Goal: Navigation & Orientation: Find specific page/section

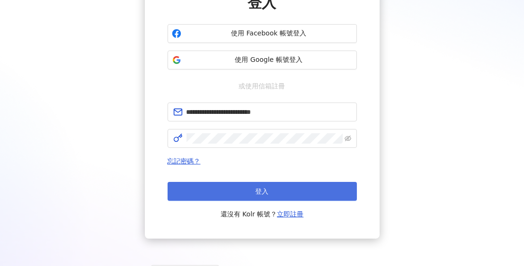
click at [237, 194] on button "登入" at bounding box center [261, 191] width 189 height 19
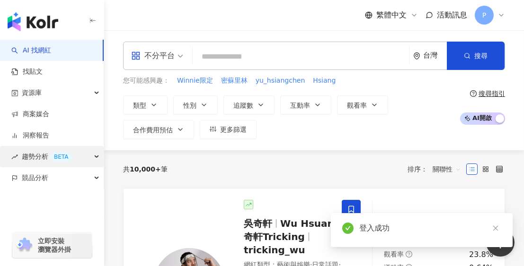
click at [98, 157] on div "趨勢分析 BETA" at bounding box center [52, 156] width 104 height 21
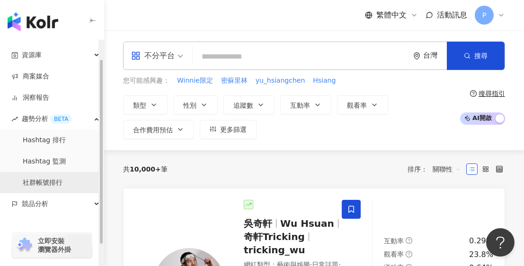
scroll to position [47, 0]
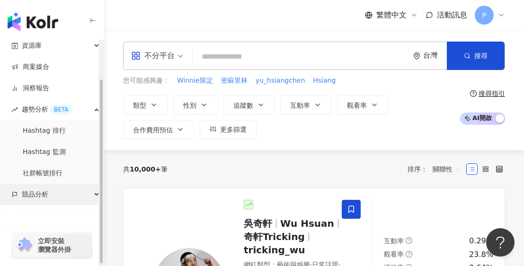
click at [91, 192] on div "競品分析" at bounding box center [52, 194] width 104 height 21
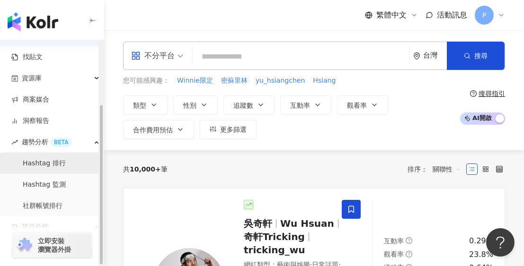
scroll to position [0, 0]
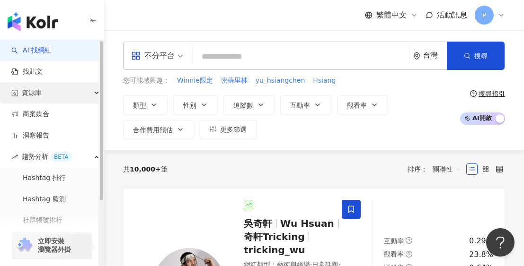
click at [88, 91] on div "資源庫" at bounding box center [52, 92] width 104 height 21
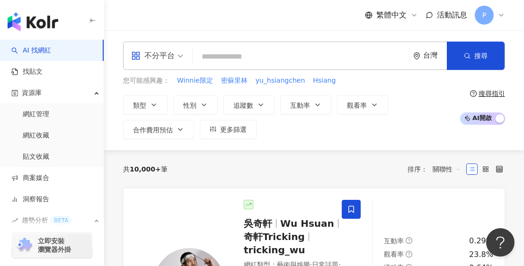
click at [459, 15] on span "活動訊息" at bounding box center [452, 14] width 30 height 9
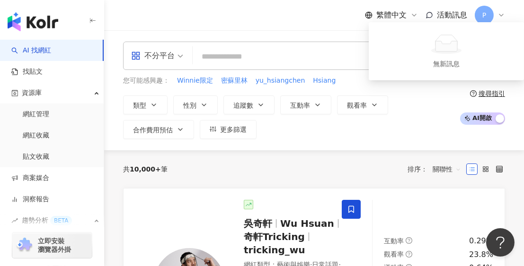
click at [54, 27] on img "button" at bounding box center [33, 21] width 51 height 19
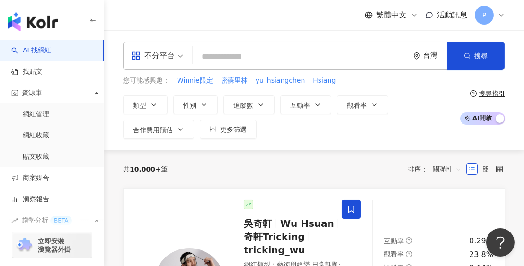
click at [46, 25] on img "button" at bounding box center [33, 21] width 51 height 19
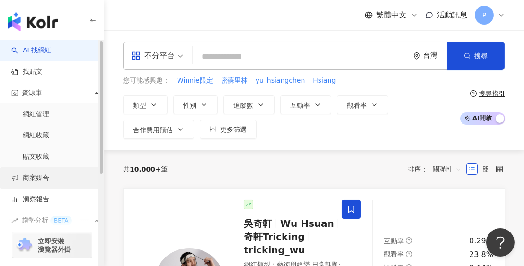
scroll to position [47, 0]
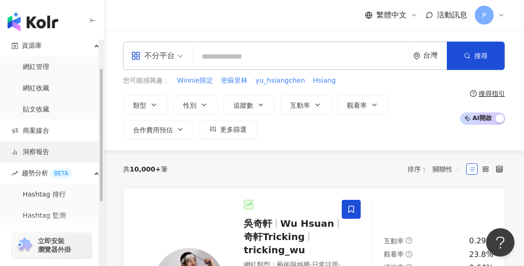
click at [44, 152] on link "洞察報告" at bounding box center [30, 152] width 38 height 9
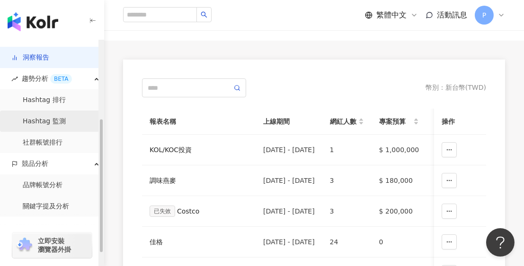
scroll to position [155, 0]
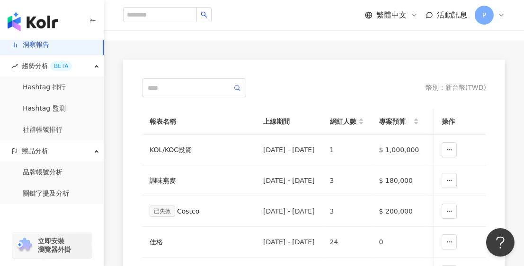
click at [505, 13] on div "繁體中文 活動訊息 P" at bounding box center [313, 15] width 419 height 30
click at [500, 16] on icon at bounding box center [501, 15] width 8 height 8
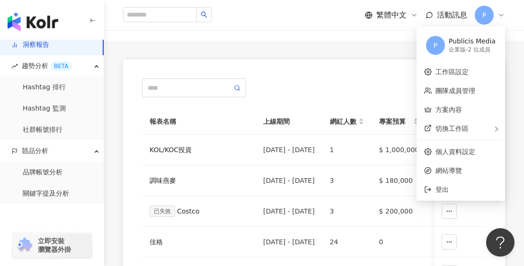
click at [500, 15] on icon at bounding box center [501, 15] width 4 height 2
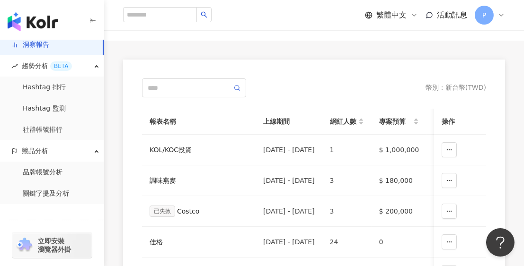
click at [52, 25] on img "button" at bounding box center [33, 21] width 51 height 19
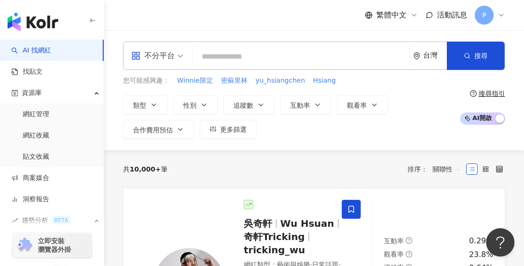
click at [195, 37] on div "不分平台 台灣 搜尋 您可能感興趣： Winnie限定 密蘇里林 yu_hsiangchen Hsiang 類型 性別 追蹤數 互動率 觀看率 合作費用預估 …" at bounding box center [313, 90] width 419 height 120
